Goal: Task Accomplishment & Management: Use online tool/utility

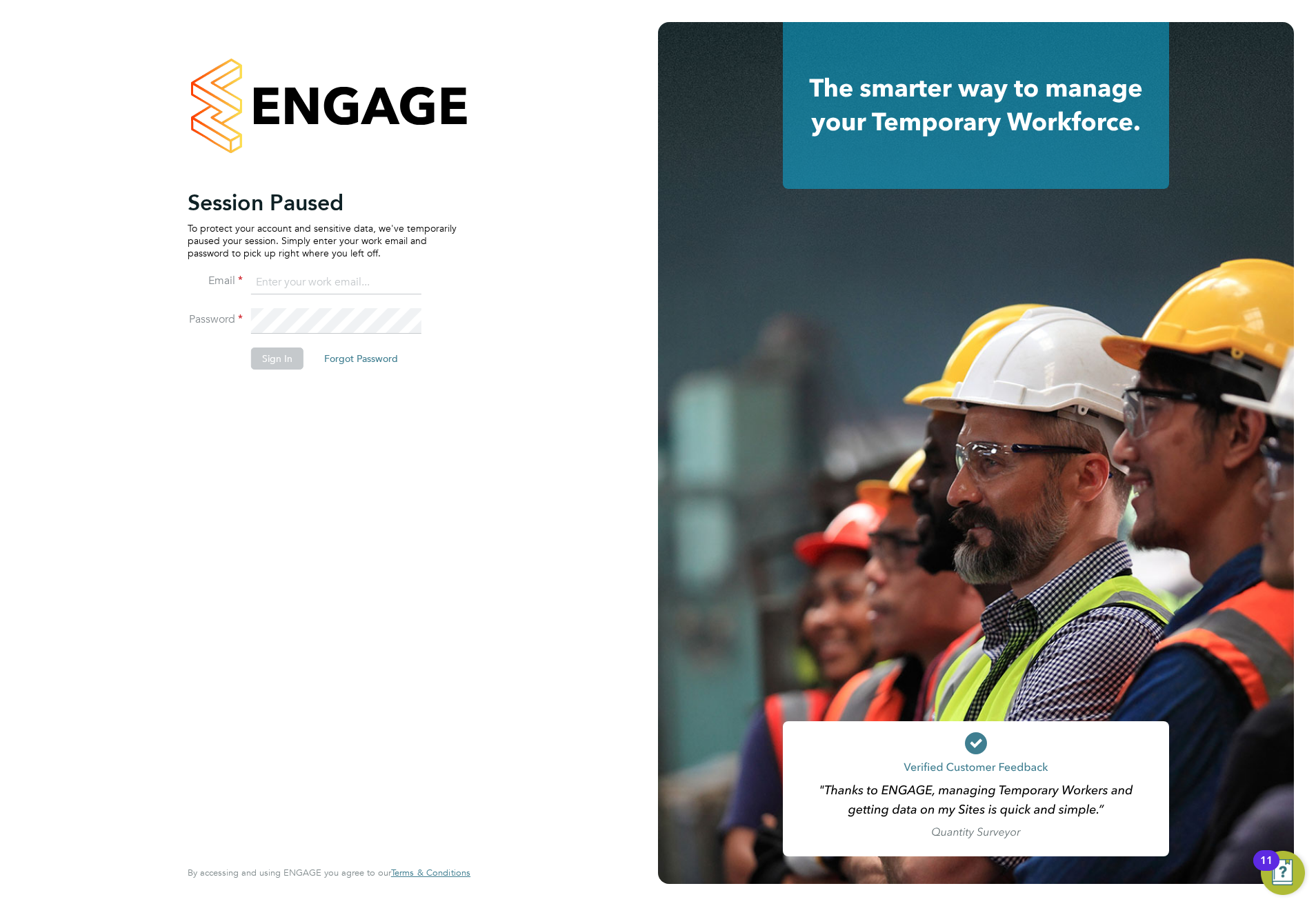
click at [298, 270] on input at bounding box center [336, 282] width 170 height 24
type input "meg.castleton@hays.com"
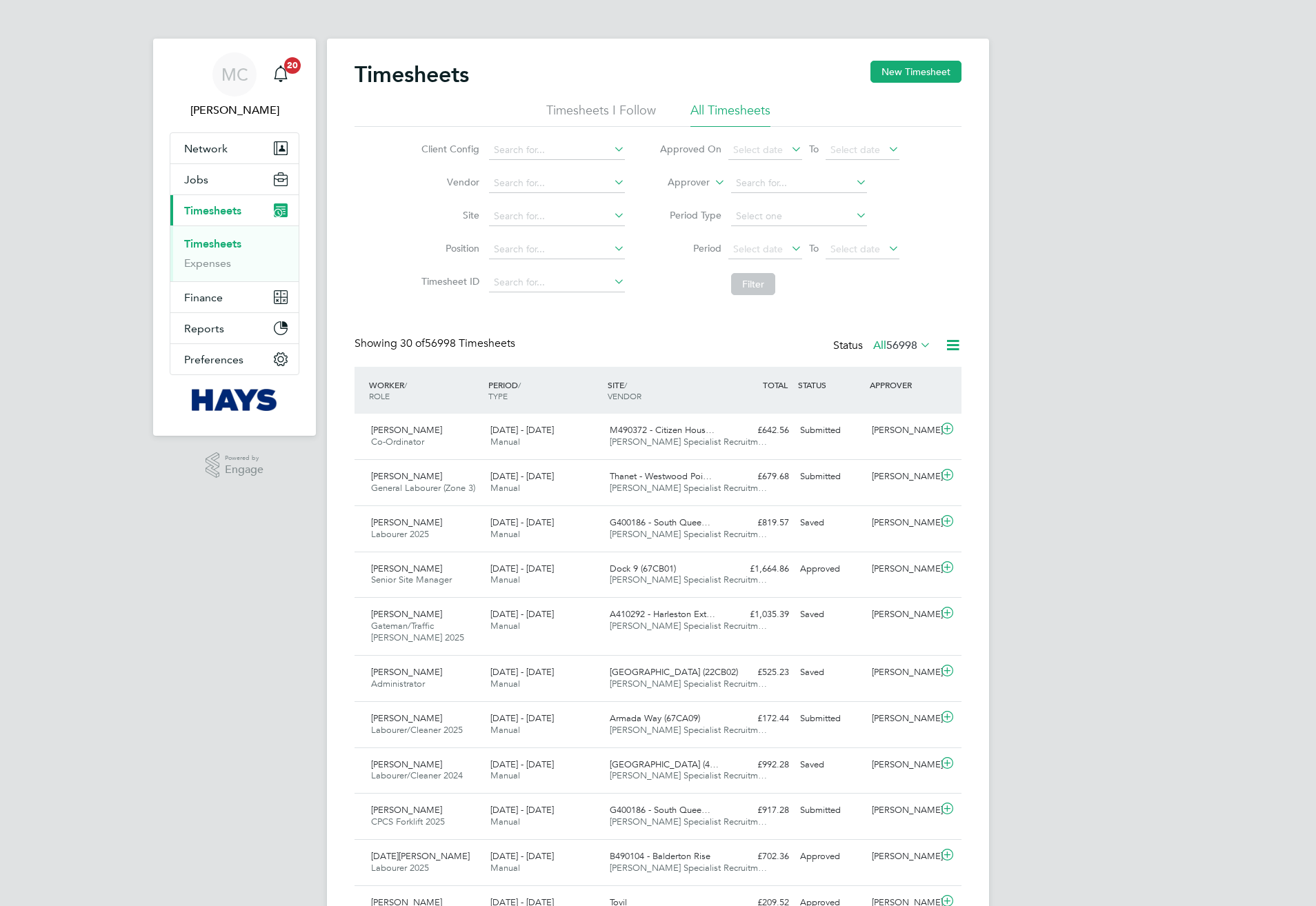
click at [691, 183] on label "Approver" at bounding box center [678, 183] width 62 height 14
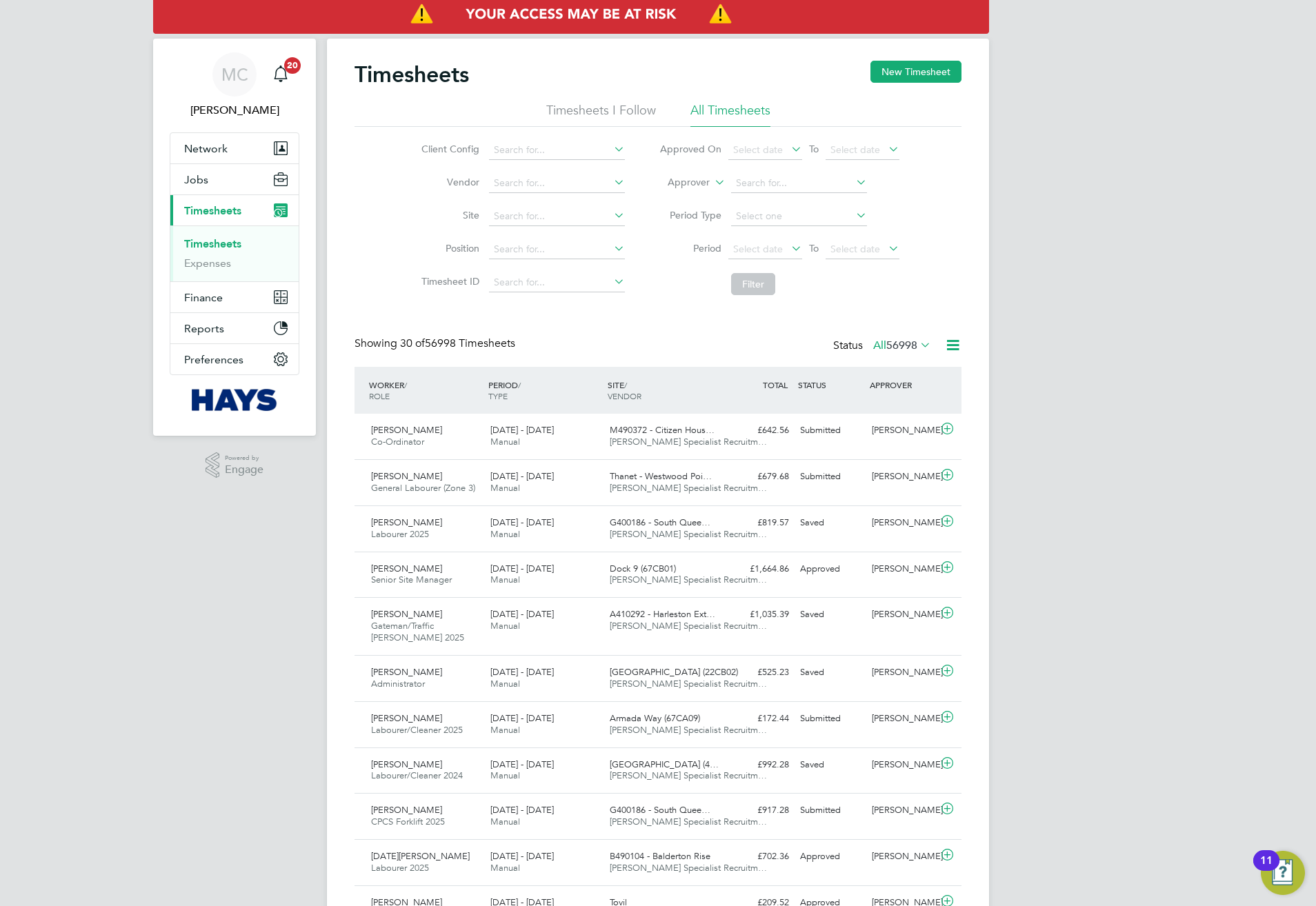
click at [691, 183] on label "Approver" at bounding box center [678, 183] width 62 height 14
click at [704, 185] on label "Approver" at bounding box center [678, 183] width 62 height 14
click at [696, 178] on label "Approver" at bounding box center [678, 183] width 62 height 14
click at [234, 241] on link "Timesheets" at bounding box center [212, 243] width 57 height 13
click at [728, 184] on li "Approver" at bounding box center [779, 183] width 274 height 33
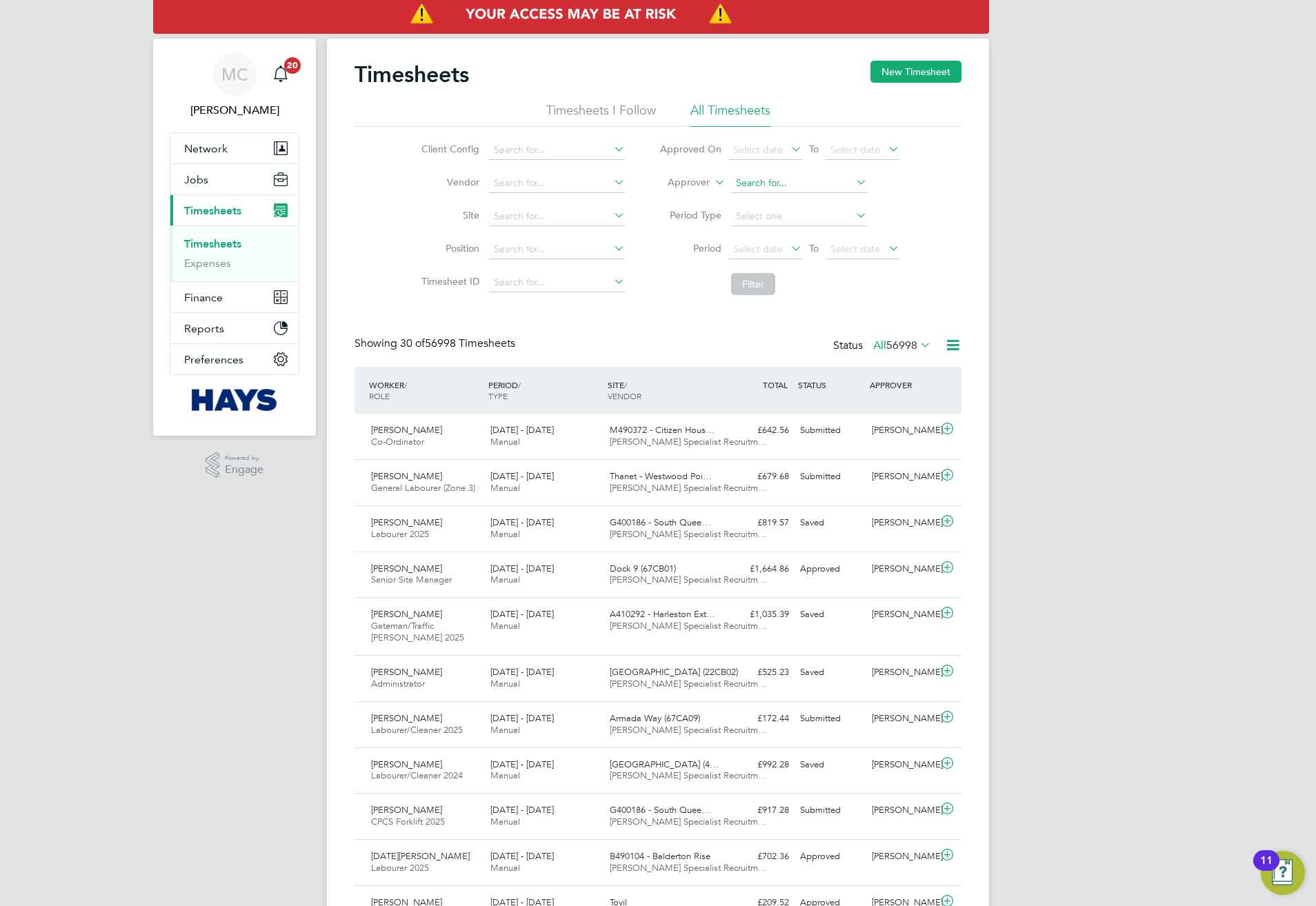
click at [762, 187] on input at bounding box center [798, 183] width 136 height 20
type input "luke dur"
click at [764, 202] on li "No results found" at bounding box center [798, 202] width 137 height 18
click at [770, 170] on li "Approver" at bounding box center [779, 183] width 274 height 33
click at [693, 185] on label "Approver" at bounding box center [678, 183] width 62 height 14
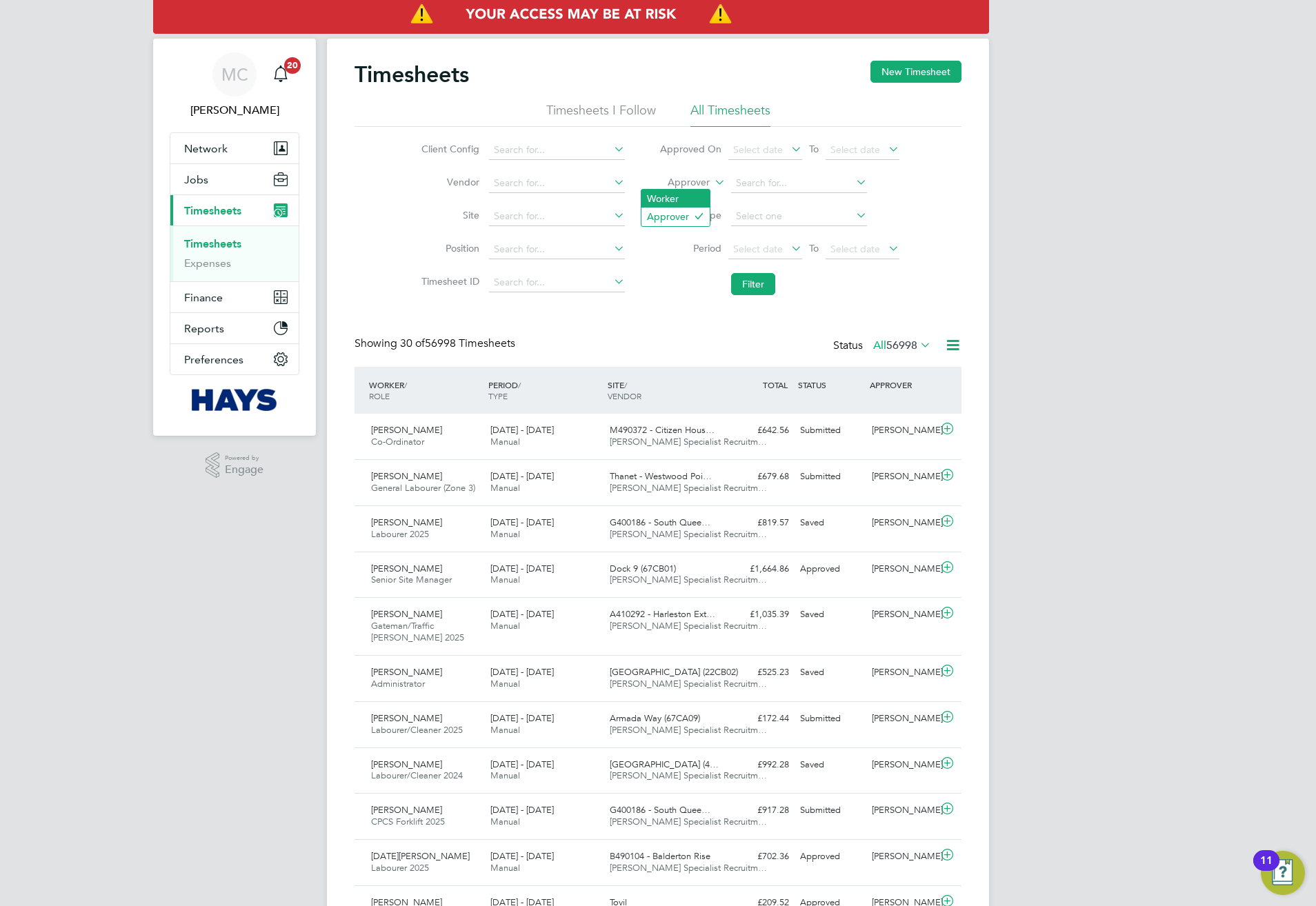
click at [687, 197] on li "Worker" at bounding box center [676, 199] width 69 height 18
click at [745, 184] on input at bounding box center [798, 183] width 136 height 20
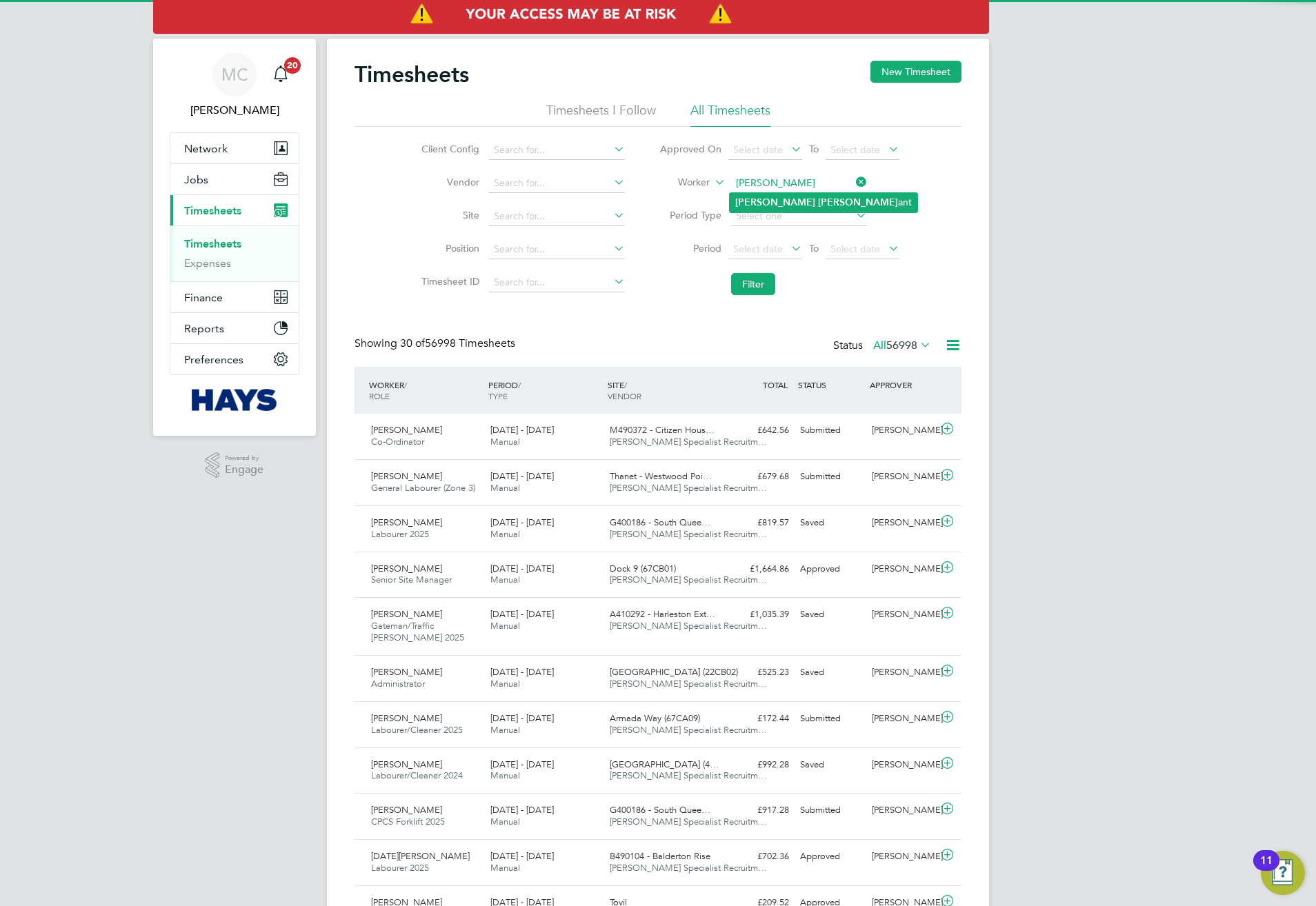
click at [796, 208] on li "Luke Durr ant" at bounding box center [823, 202] width 188 height 19
type input "[PERSON_NAME]"
click at [745, 279] on button "Filter" at bounding box center [752, 284] width 44 height 23
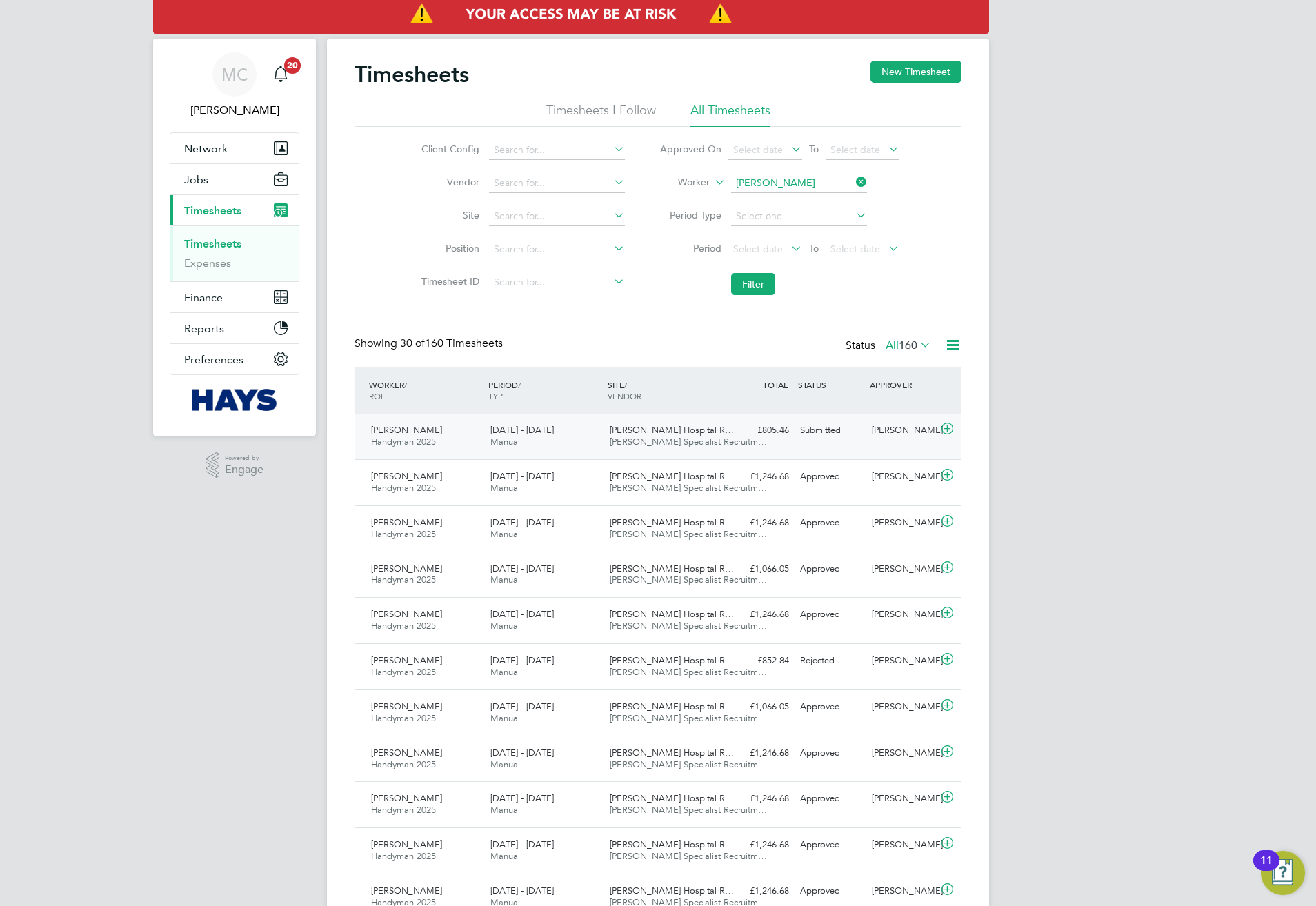
click at [563, 443] on div "23 - 29 Aug 2025 Manual" at bounding box center [544, 436] width 119 height 34
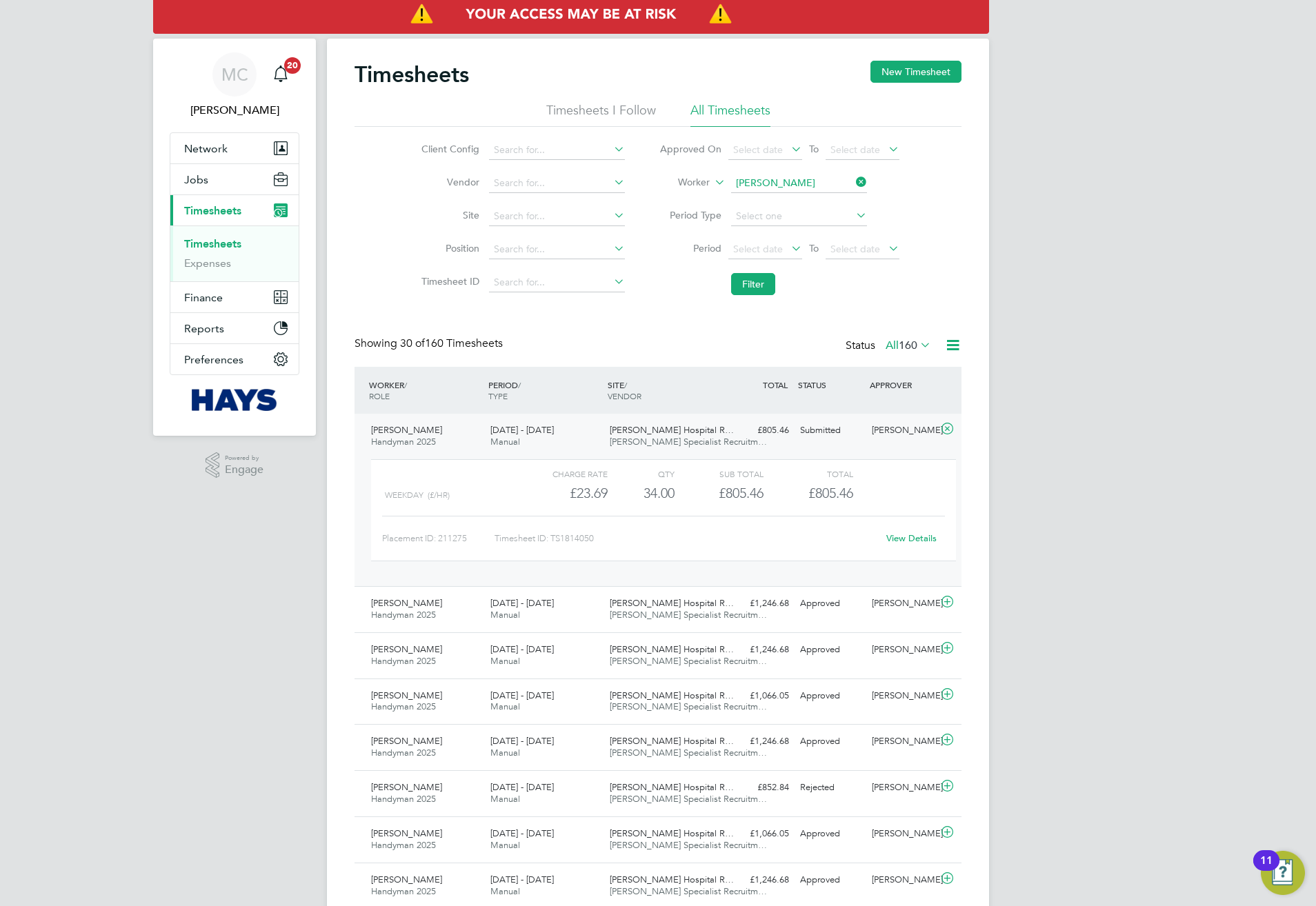
click at [889, 545] on link "View Details" at bounding box center [911, 539] width 50 height 12
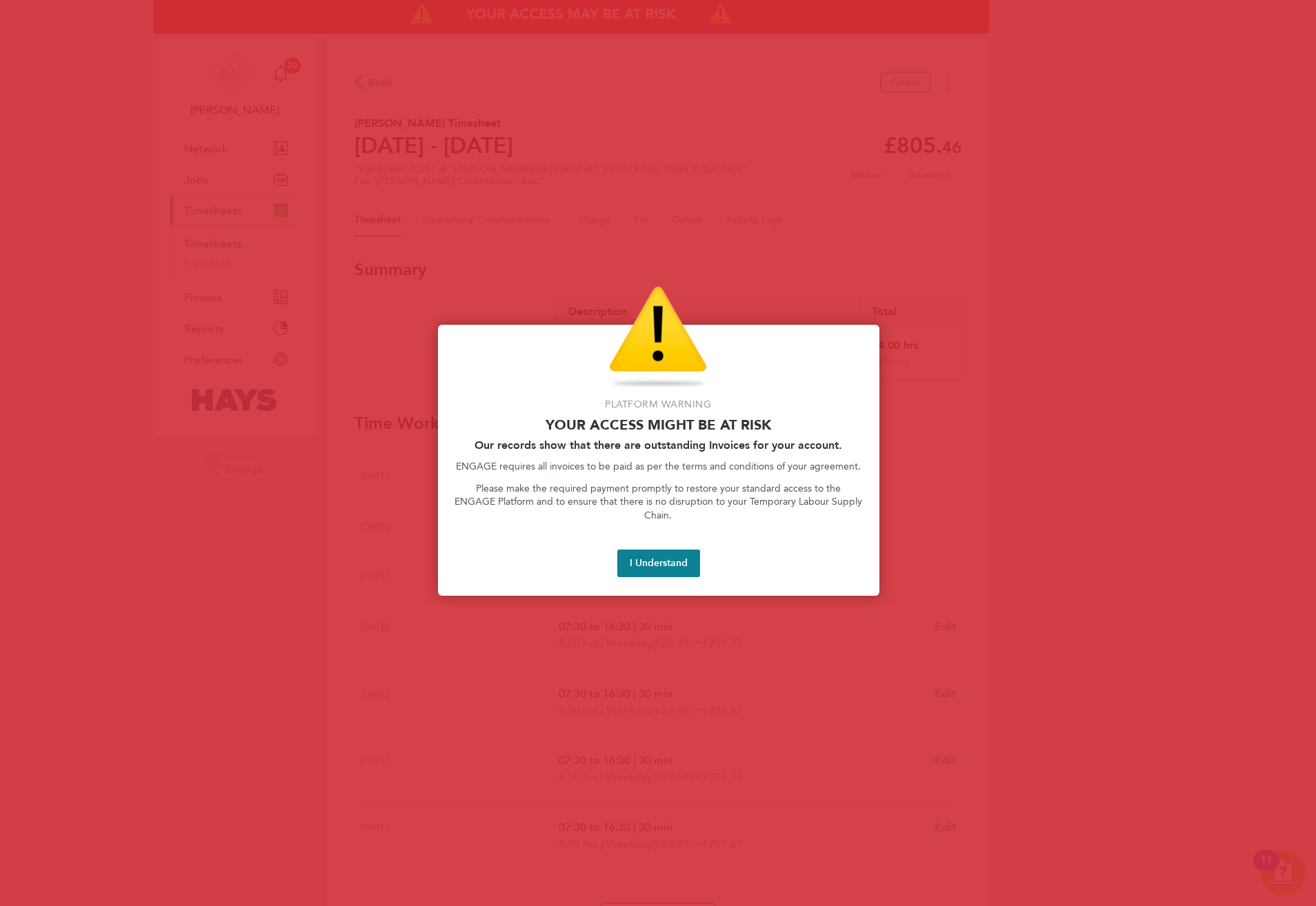
click at [632, 563] on div "Platform Warning Your access might be at risk Our records show that there are o…" at bounding box center [658, 460] width 442 height 271
click at [628, 549] on button "I Understand" at bounding box center [658, 563] width 83 height 27
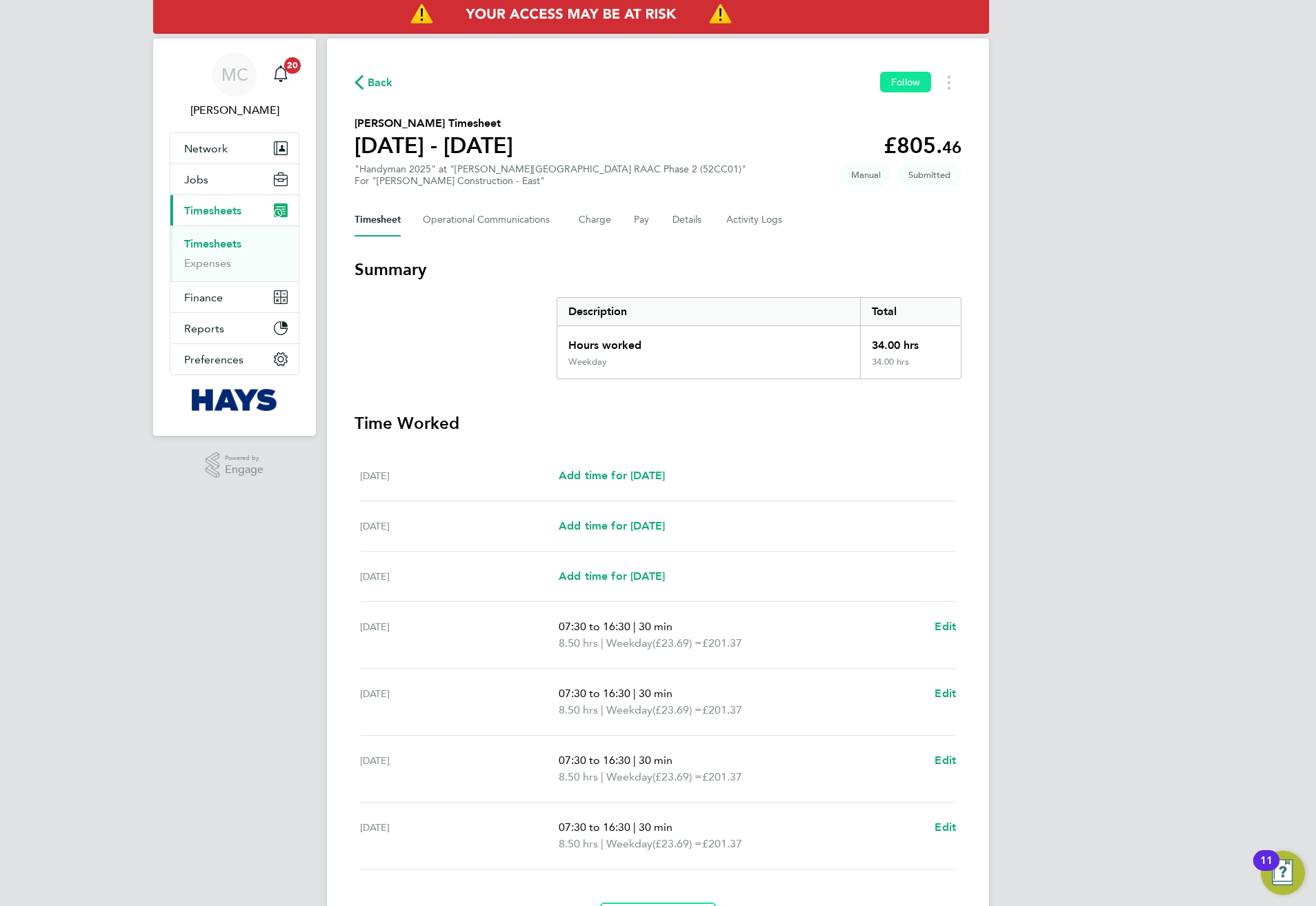
click at [904, 90] on button "Follow" at bounding box center [906, 81] width 51 height 21
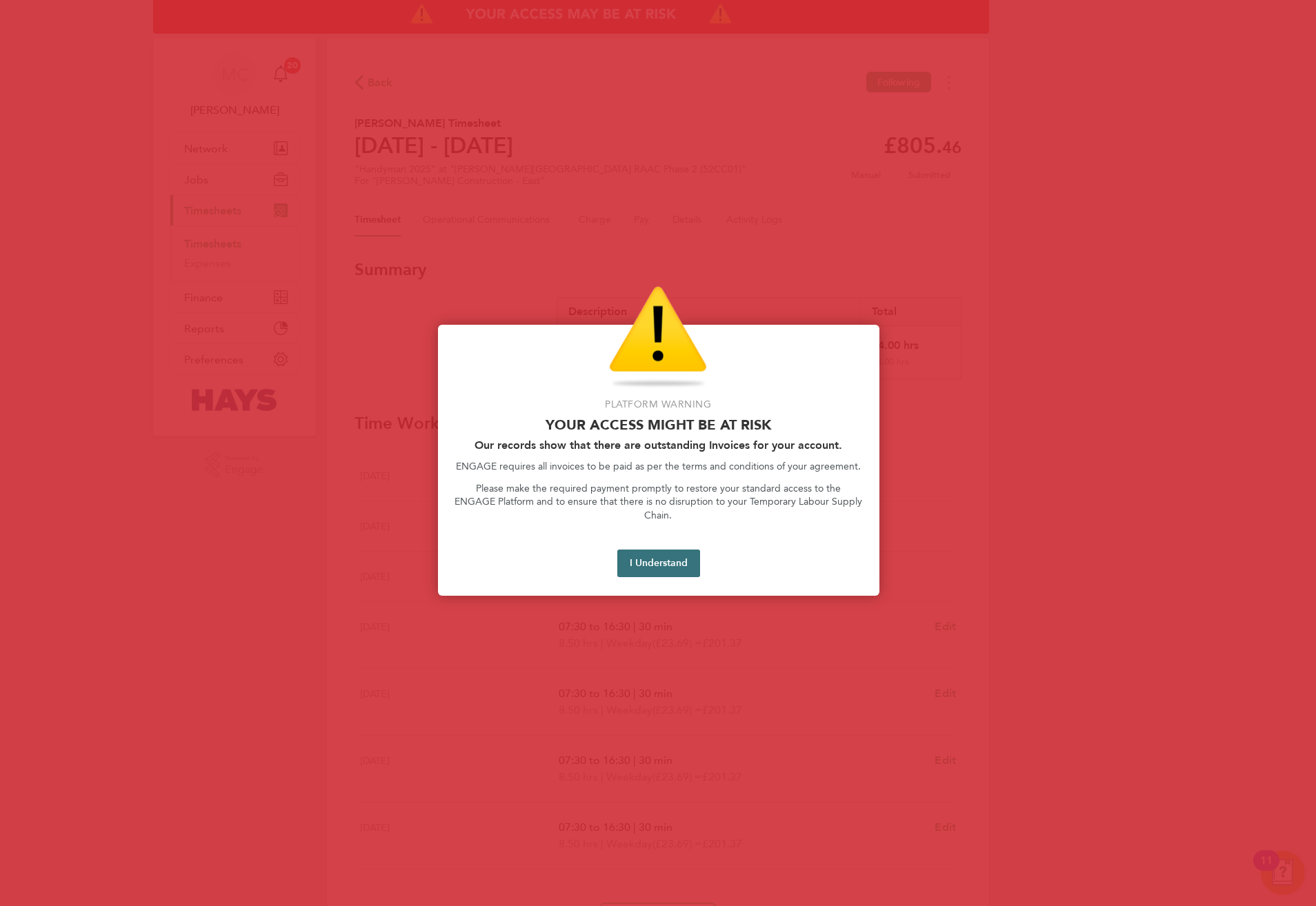
click at [641, 556] on button "I Understand" at bounding box center [658, 563] width 83 height 27
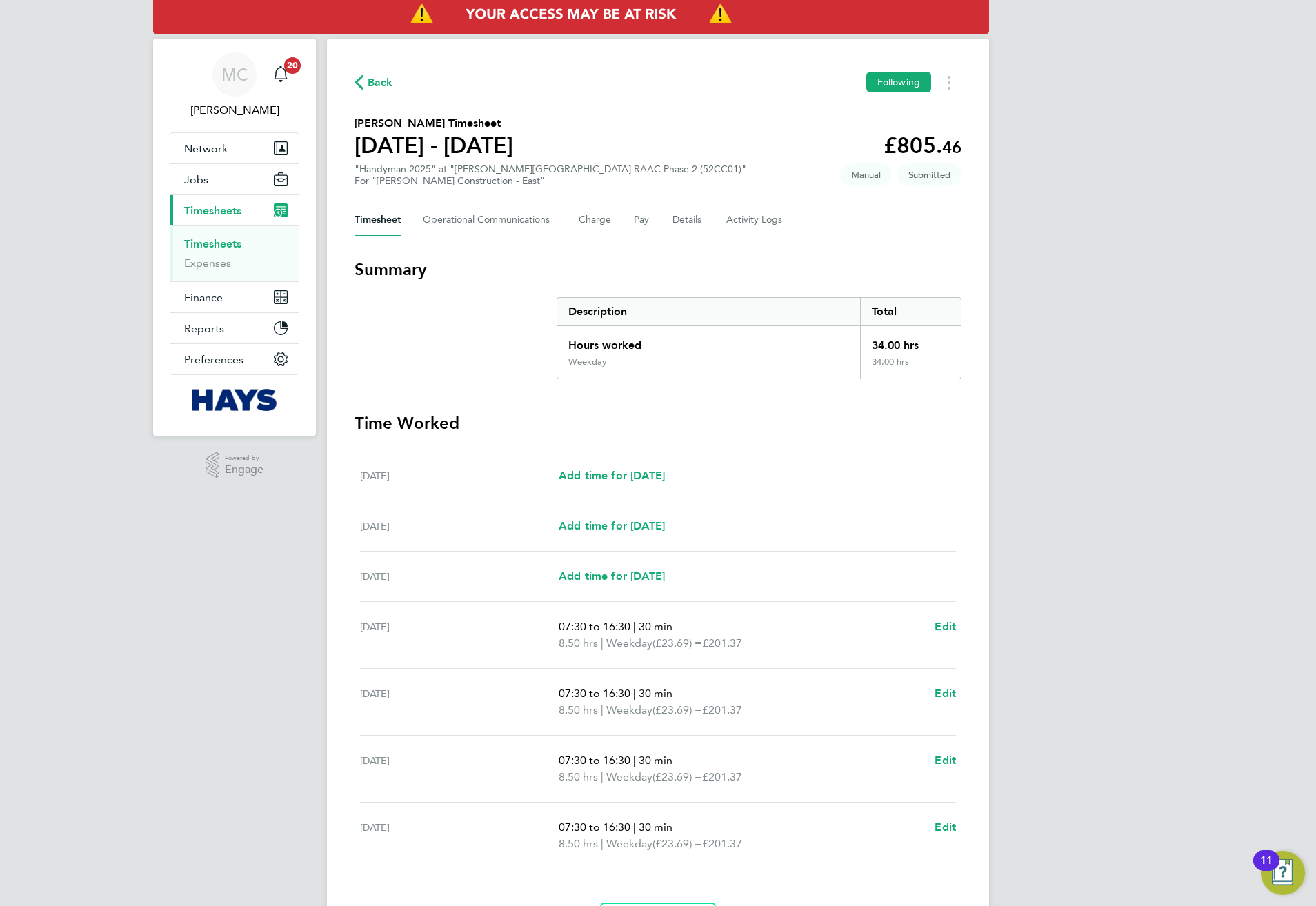
click at [392, 85] on span "Back" at bounding box center [380, 82] width 25 height 17
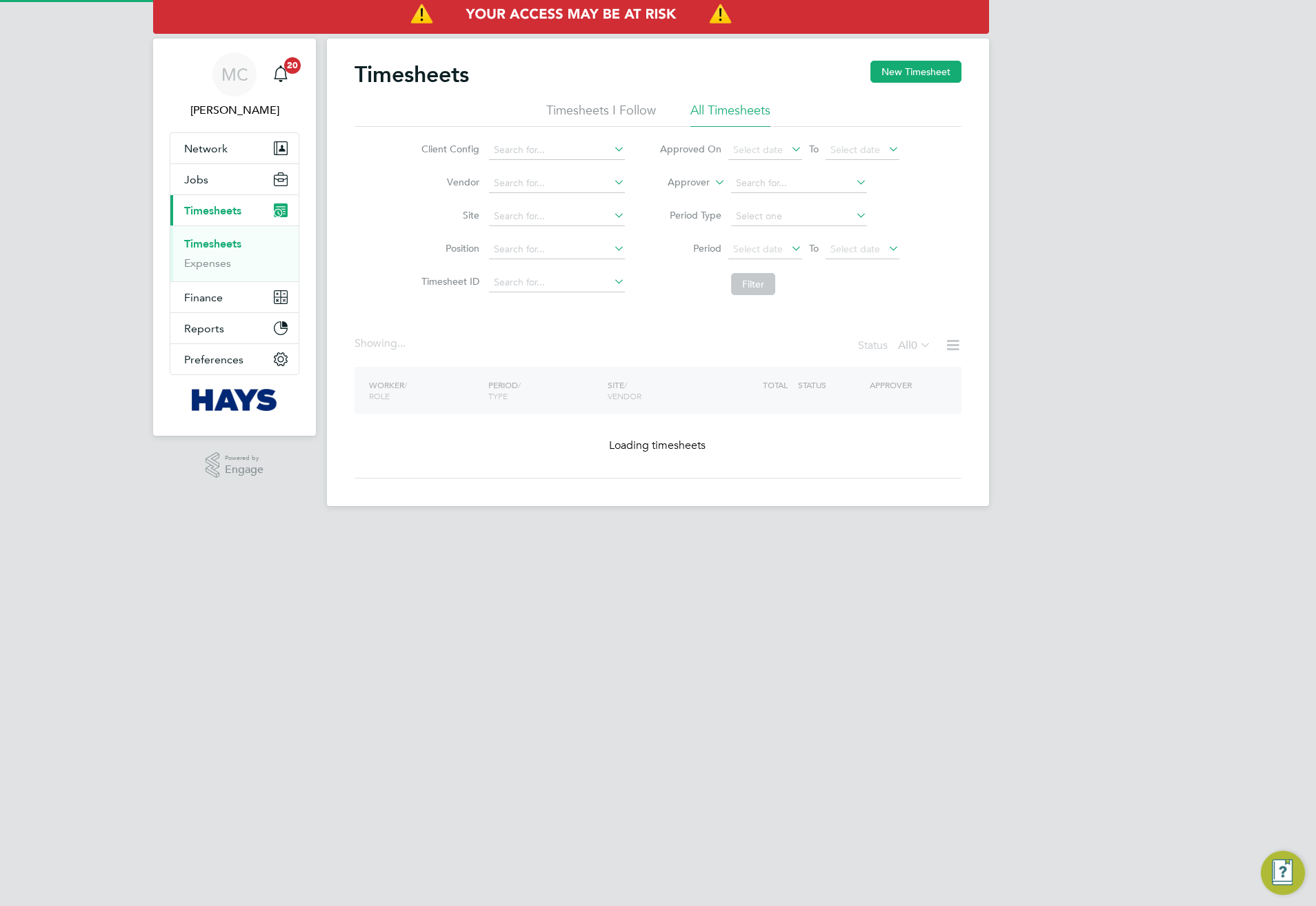
click at [697, 189] on label "Approver" at bounding box center [678, 183] width 62 height 14
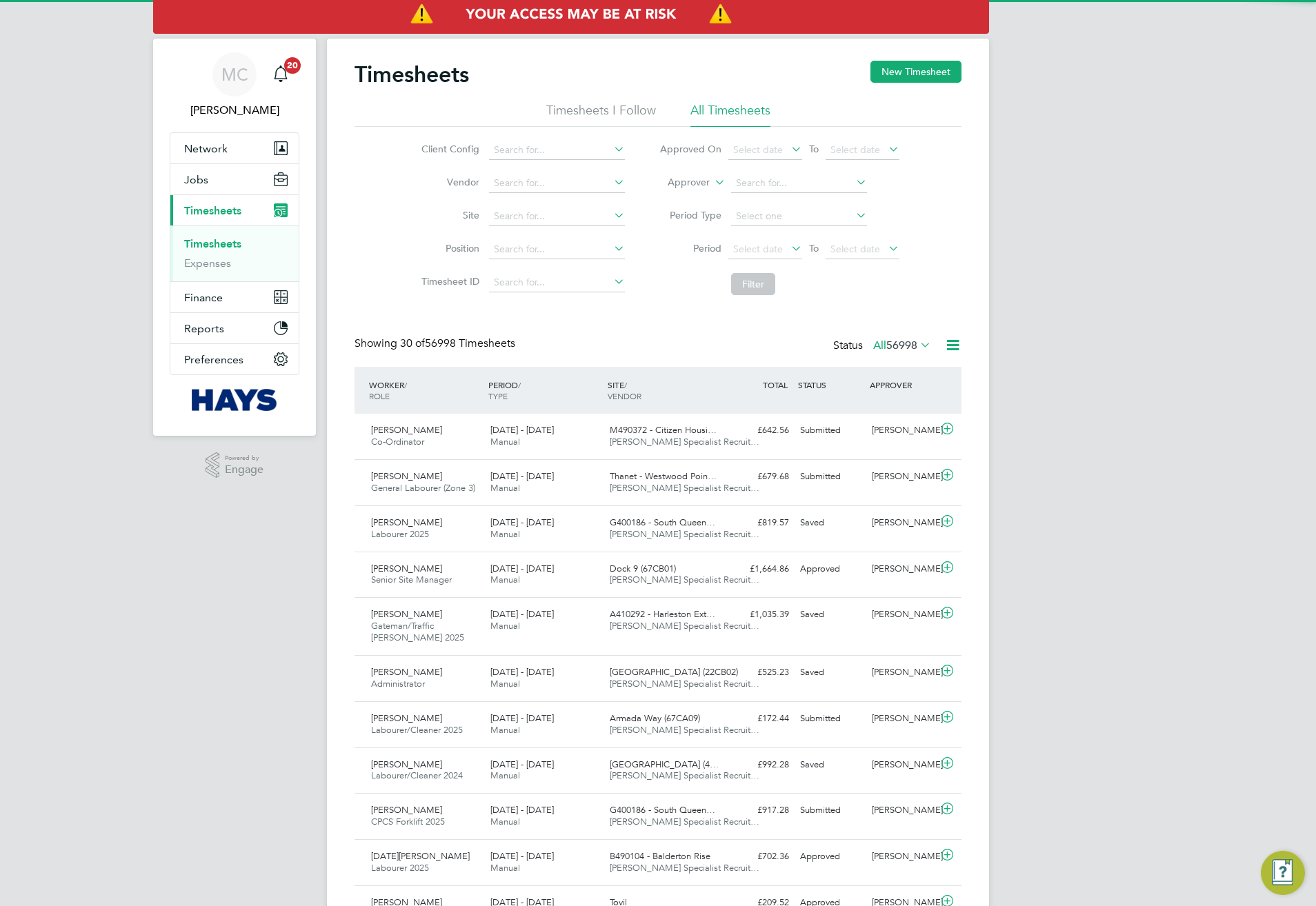
click at [699, 184] on label "Approver" at bounding box center [678, 183] width 62 height 14
click at [683, 200] on li "Worker" at bounding box center [676, 199] width 69 height 18
click at [758, 184] on input at bounding box center [798, 183] width 136 height 20
type input "[PERSON_NAME] [PERSON_NAME]"
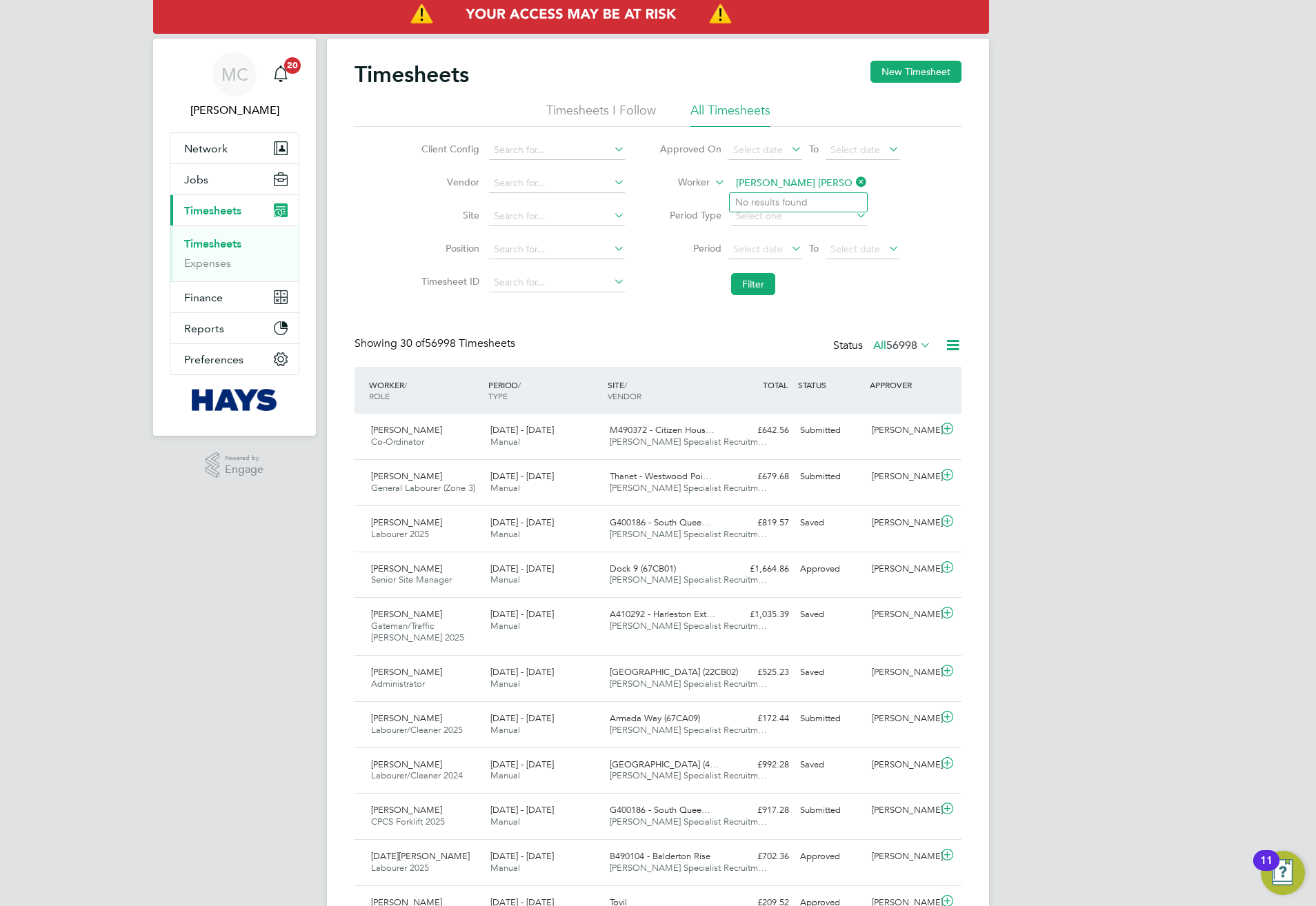
drag, startPoint x: 704, startPoint y: 188, endPoint x: 710, endPoint y: 184, distance: 7.2
click at [707, 187] on label "Worker" at bounding box center [678, 183] width 62 height 14
click at [661, 214] on li "Approver" at bounding box center [676, 216] width 69 height 18
click at [743, 182] on input at bounding box center [798, 183] width 136 height 20
click at [780, 199] on li "[PERSON_NAME]" at bounding box center [801, 202] width 143 height 19
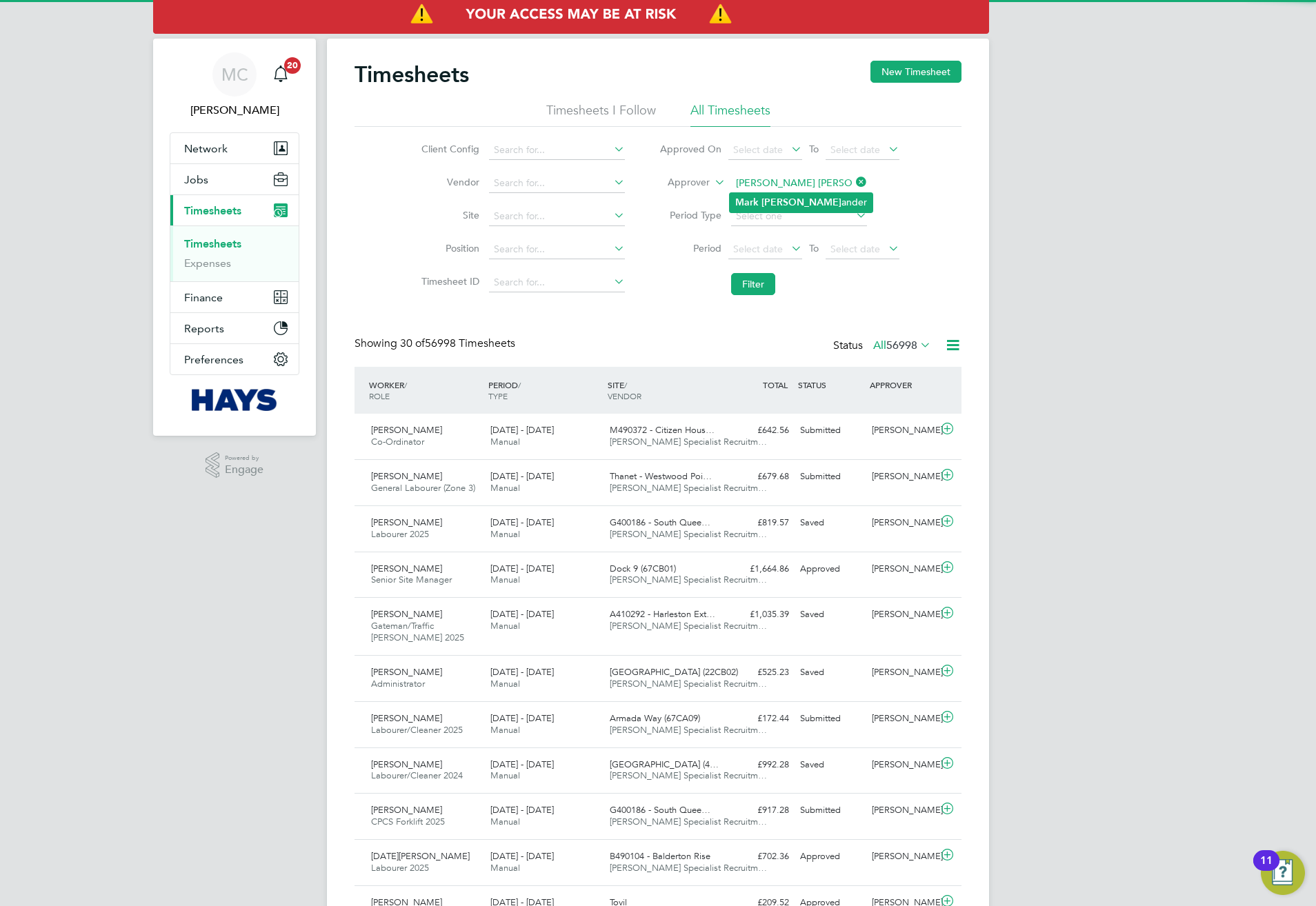
type input "[PERSON_NAME]"
click at [745, 277] on button "Filter" at bounding box center [752, 284] width 44 height 23
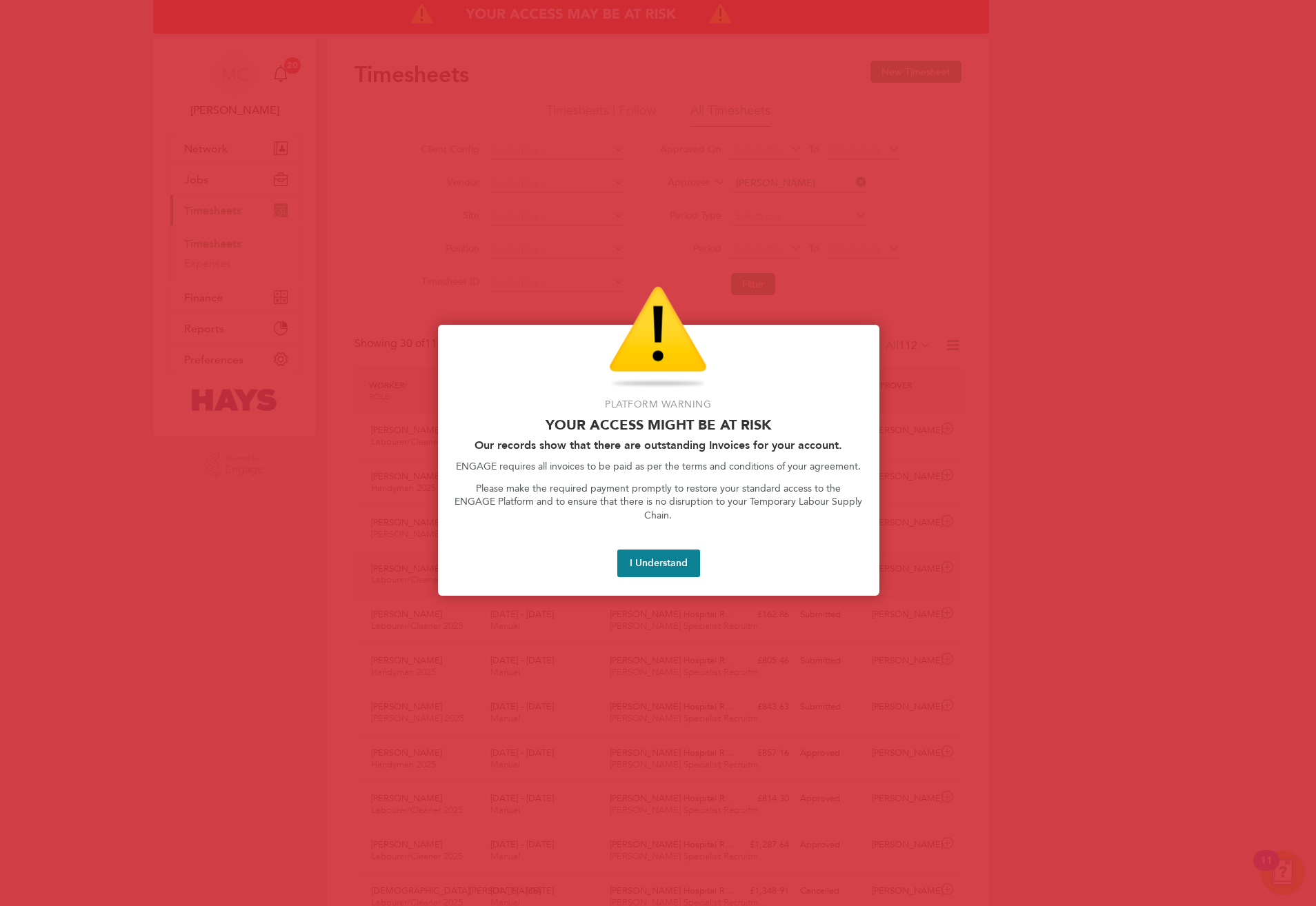
click at [679, 559] on button "I Understand" at bounding box center [658, 563] width 83 height 27
click at [673, 553] on button "I Understand" at bounding box center [658, 563] width 83 height 27
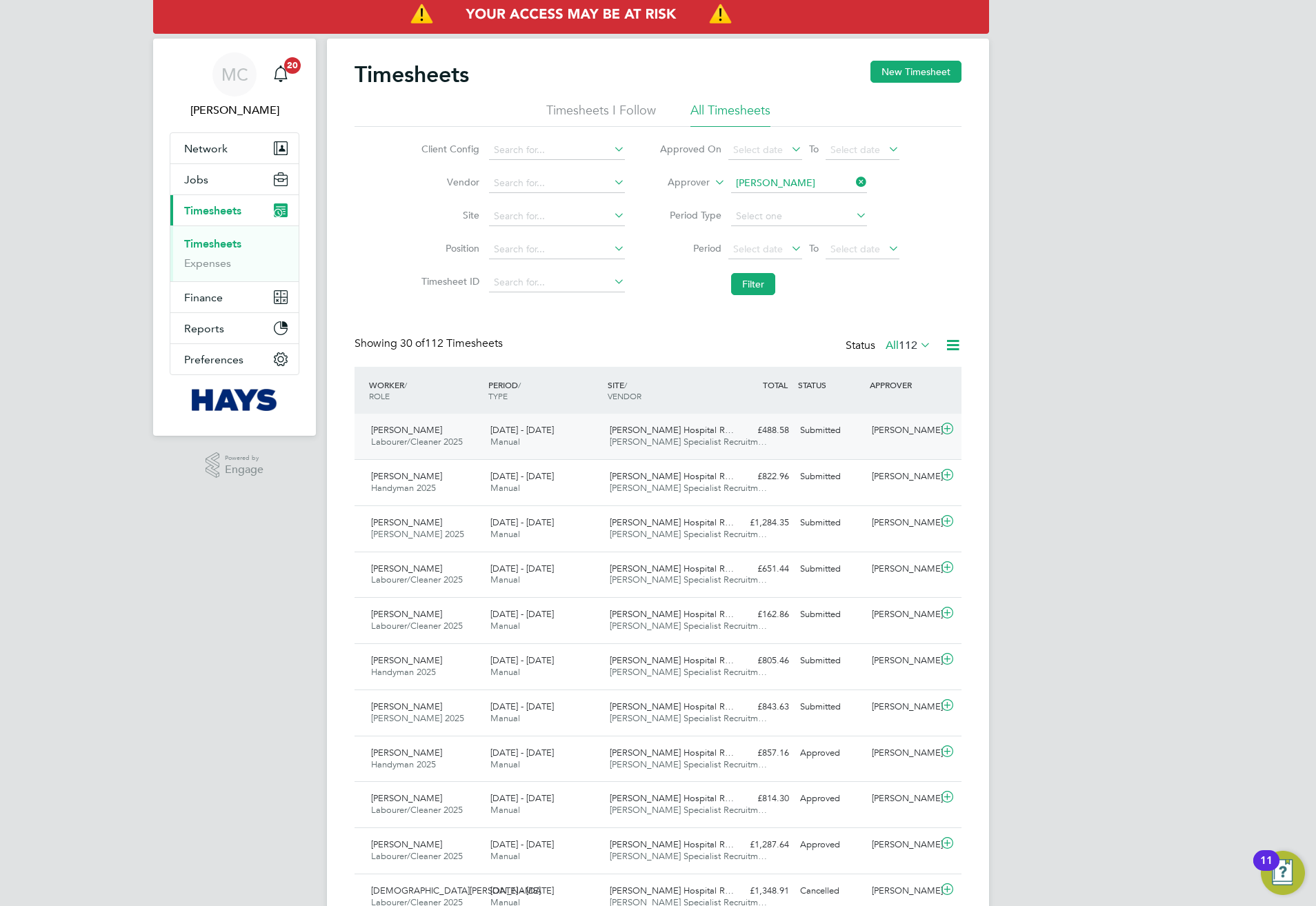
click at [948, 431] on icon at bounding box center [947, 428] width 18 height 11
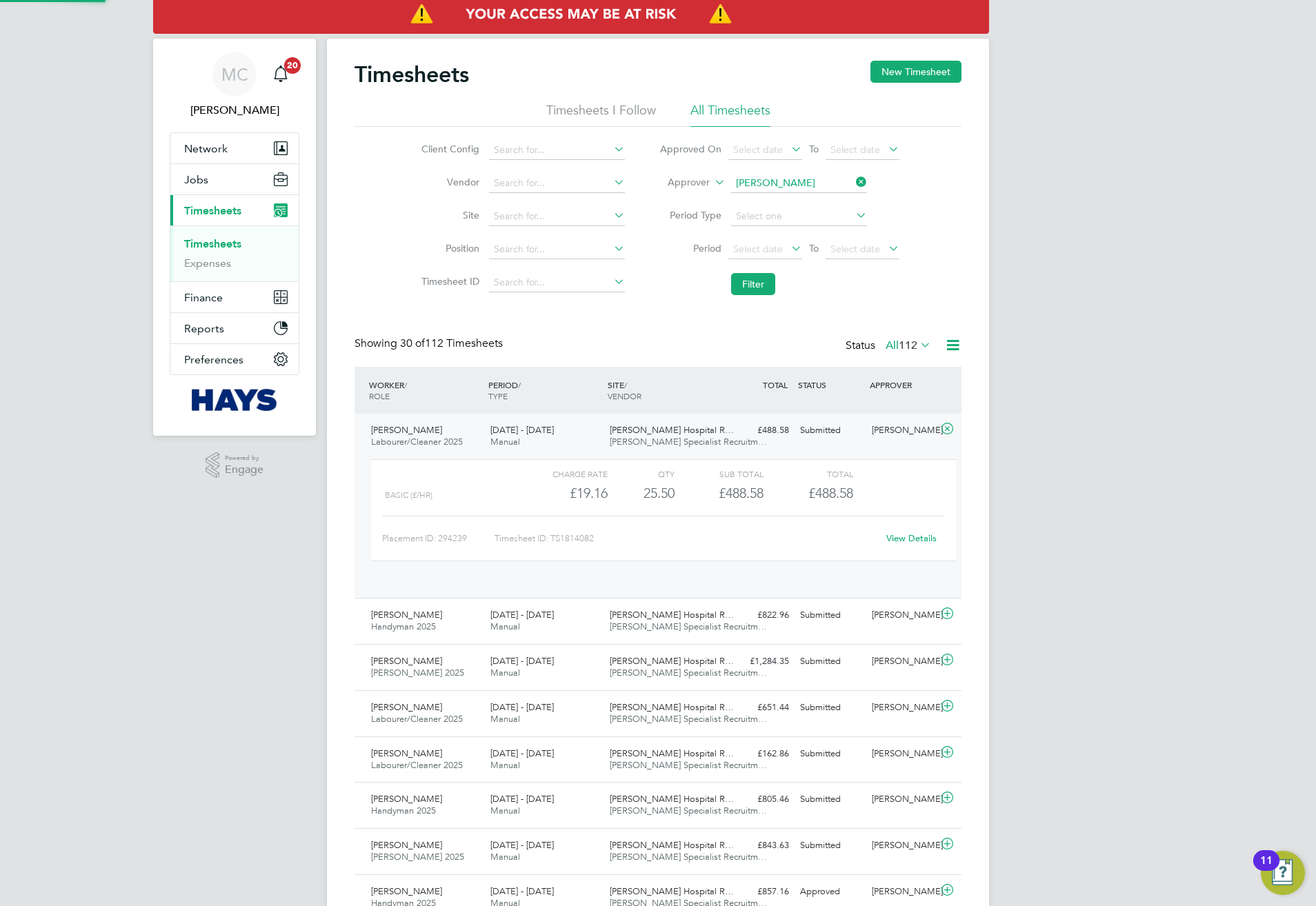
scroll to position [23, 134]
